Goal: Task Accomplishment & Management: Manage account settings

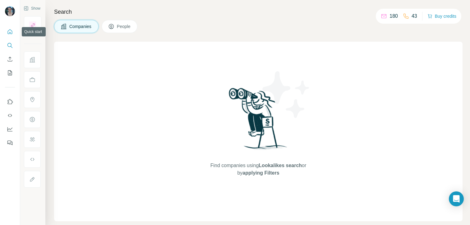
click at [7, 7] on img at bounding box center [10, 11] width 10 height 10
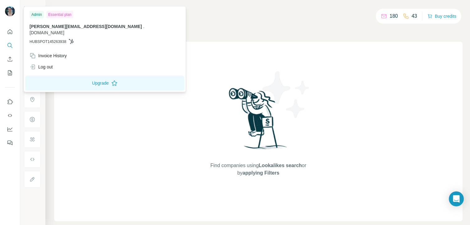
click at [55, 12] on div "Essential plan" at bounding box center [59, 14] width 27 height 7
click at [52, 53] on div "Invoice History" at bounding box center [48, 56] width 37 height 6
click at [12, 10] on img at bounding box center [10, 11] width 10 height 10
click at [59, 15] on div "Essential plan" at bounding box center [59, 14] width 27 height 7
click at [10, 102] on icon "Use Surfe on LinkedIn" at bounding box center [10, 102] width 6 height 6
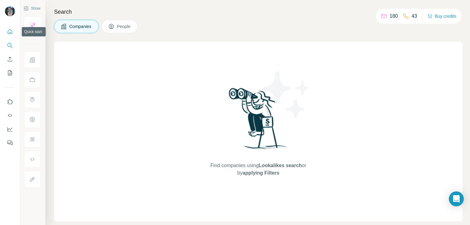
click at [9, 36] on button "Quick start" at bounding box center [10, 31] width 10 height 11
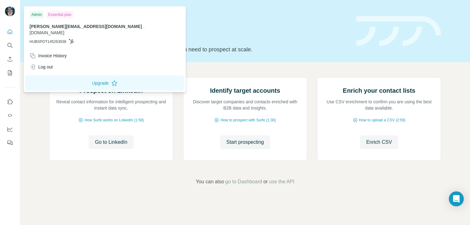
click at [11, 13] on img at bounding box center [10, 11] width 10 height 10
click at [63, 76] on button "Upgrade" at bounding box center [104, 83] width 159 height 15
